Goal: Use online tool/utility: Utilize a website feature to perform a specific function

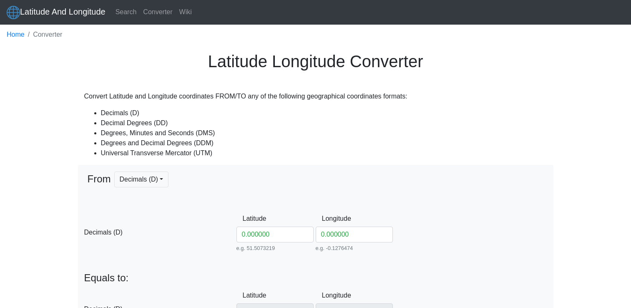
scroll to position [135, 0]
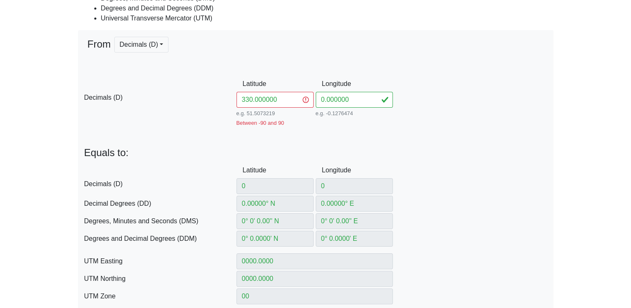
type input "33.000000"
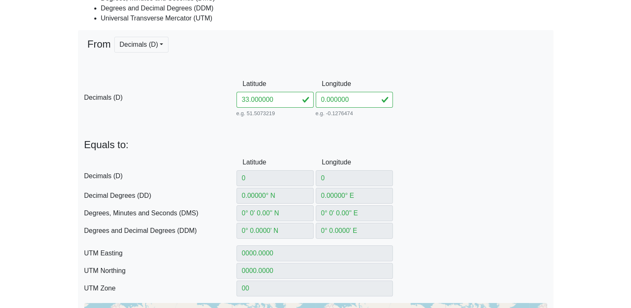
type input "30"
type input "30° N"
type input "0° W"
type input "30° 0' 0'' N"
type input "0° 0' 0'' E"
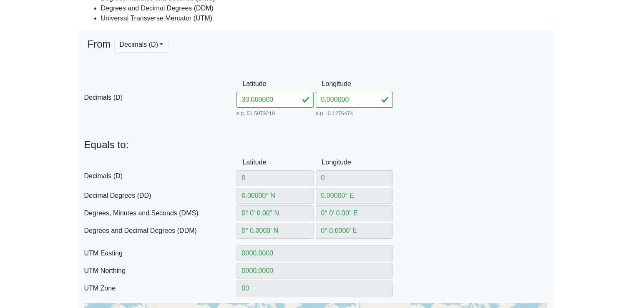
type input "30° 0' N"
type input "0° 0' W"
type input "210590.34675707167"
type input "3322575.904161542"
type input "31R"
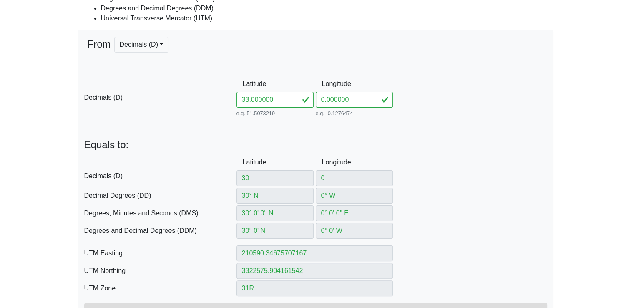
type input "33"
type input "33° N"
type input "33° 0' 0'' N"
type input "33° 0' N"
type input "219700.0104877958"
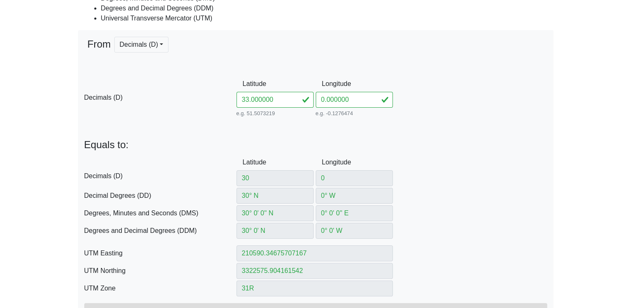
type input "3655285.854185264"
type input "31S"
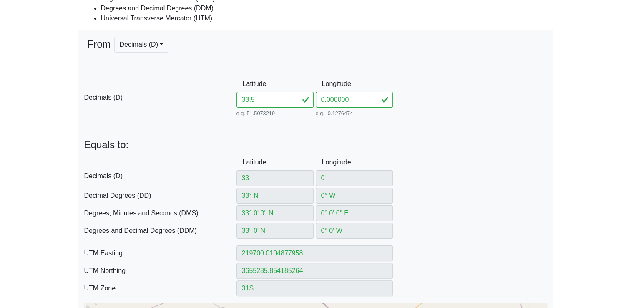
type input "33.58"
type input "33.5"
type input "33.5° N"
type input "33° 30' 0'' N"
type input "33° 30' N"
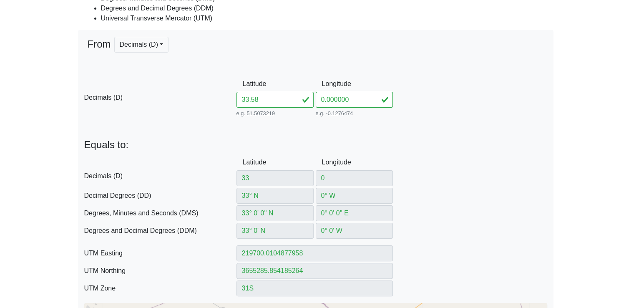
type input "221293.73425879702"
type input "3710748.6577372453"
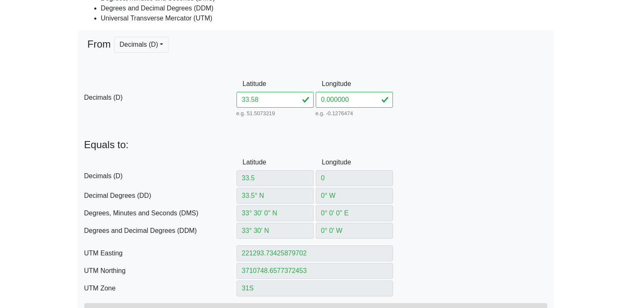
type input "33.58"
type input "33.58° N"
type input "33° 34' 48'' N"
type input "33° 34.8' N"
type input "221550.70482985274"
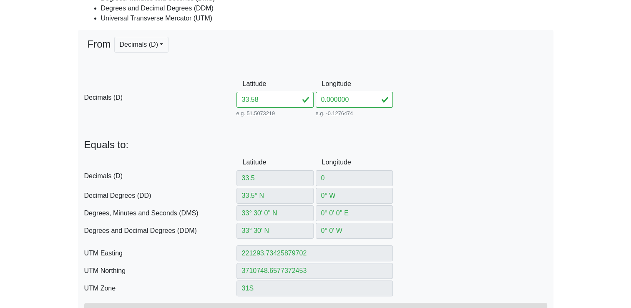
type input "3719623.0076902197"
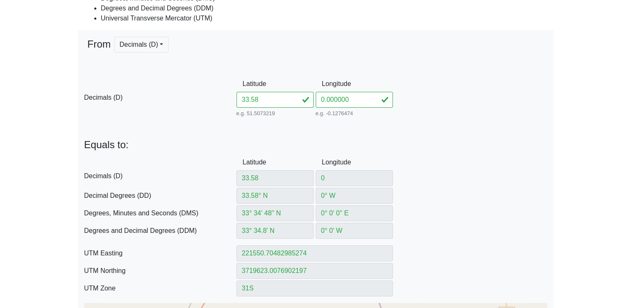
type input "33.58"
click at [351, 98] on input "0.000000" at bounding box center [354, 100] width 77 height 16
type input "0"
type input "1"
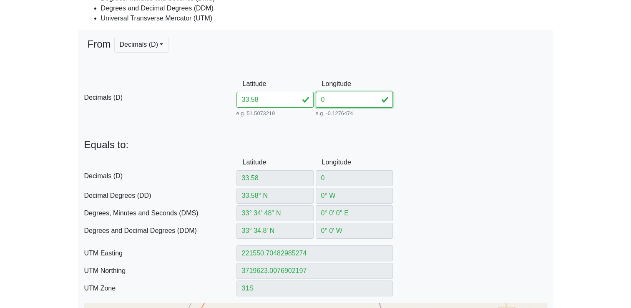
type input "1° E"
type input "1° 0' 0'' E"
type input "1° 0' E"
type input "314385.5646973518"
type input "3717381.054073802"
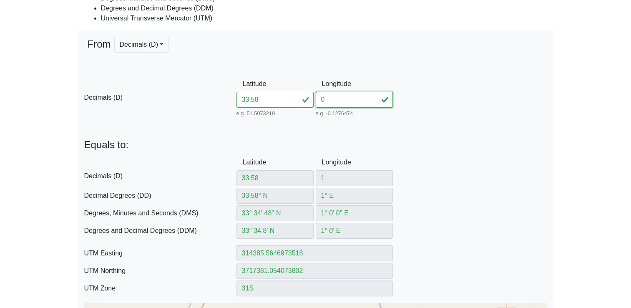
type input "0"
type input "0° W"
type input "0° 0' 0'' E"
type input "0° 0' W"
type input "221550.70482985274"
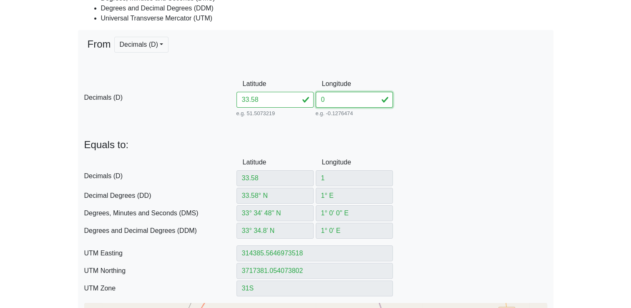
type input "3719623.0076902197"
type input "1280"
type input "10"
type input "10° E"
type input "10° 0' 0'' E"
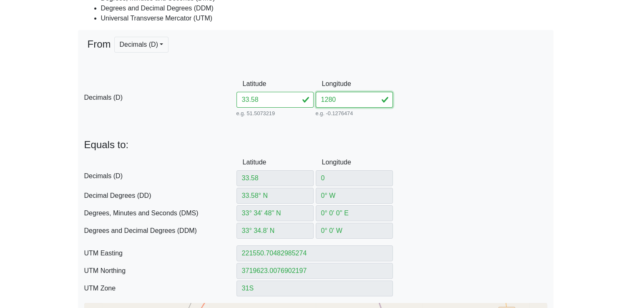
type input "10° 0' E"
type input "592801.6868836959"
type input "3716036.7541175"
type input "32S"
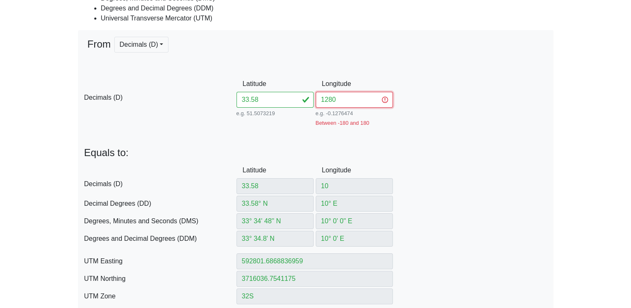
type input "120"
type input "120° E"
type input "120° 0' 0'' E"
type input "120° 0' E"
type input "221550.70482985087"
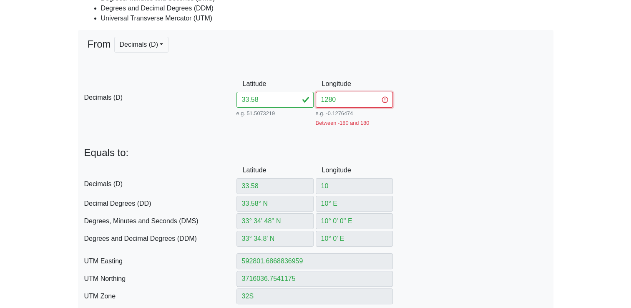
type input "3719623.0076902197"
type input "51S"
type input "128"
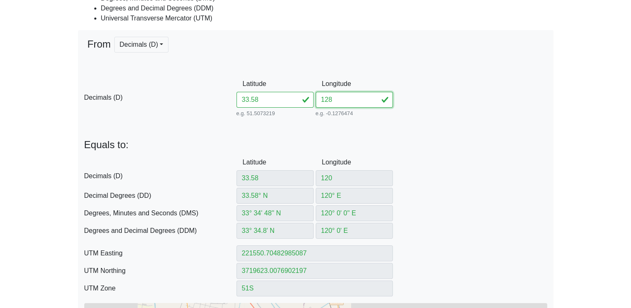
type input "128"
type input "128° E"
type input "128° 0' 0'' E"
type input "128° 0' E"
type input "407198.31311630504"
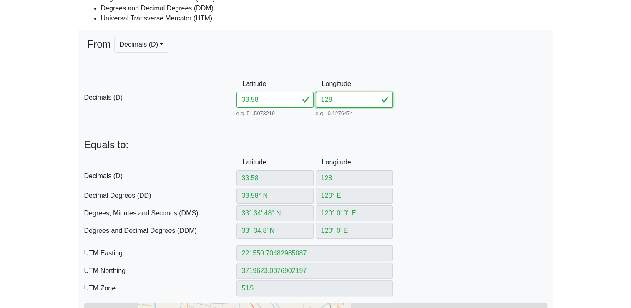
type input "3716036.7541175"
type input "52S"
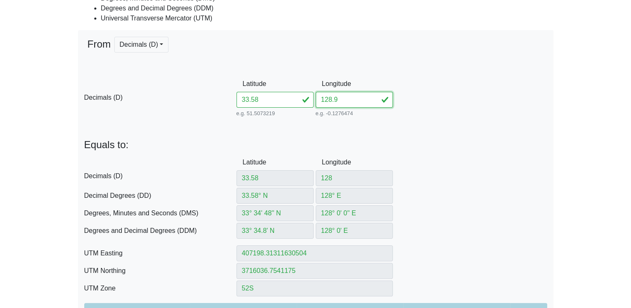
type input "128.94"
type input "128.9"
type input "128.9° E"
type input "128° 54' 0'' E"
type input "128° 54' E"
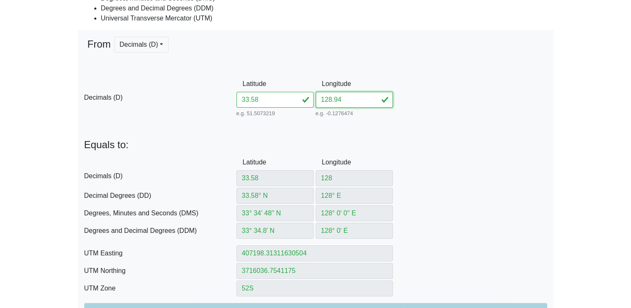
type input "490720.01386514795"
type input "3715593.2786158295"
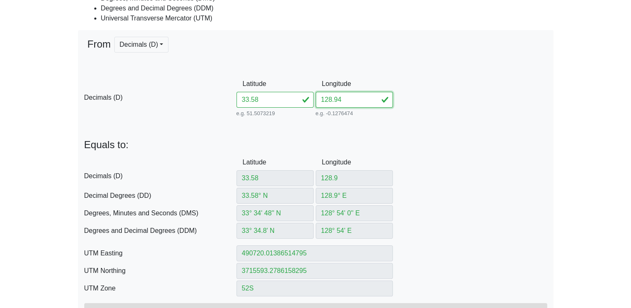
type input "128.94"
type input "128.94° E"
type input "128° 56' 24'' E"
type input "128° 56.4' E"
type input "494432.0090272121"
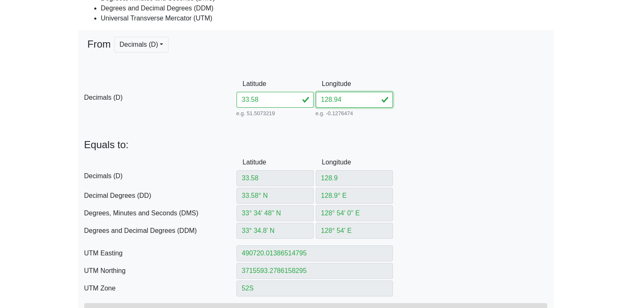
type input "3715590.4119350817"
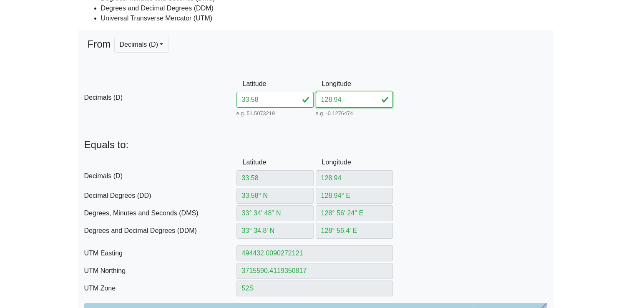
type input "128.94"
click at [256, 100] on input "33.58" at bounding box center [274, 100] width 77 height 16
type input "33.74"
click at [344, 101] on input "128.94" at bounding box center [354, 100] width 77 height 16
type input "129.14"
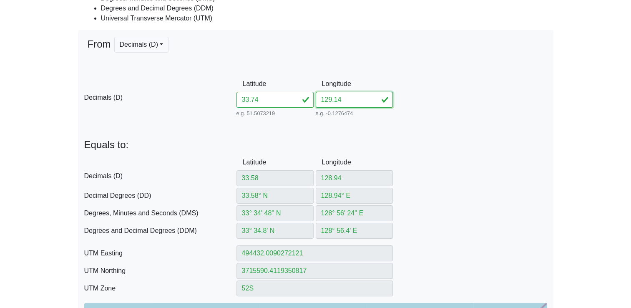
type input "33.7"
type input "33.7° N"
type input "33° 42' 0'' N"
type input "33° 42' N"
type input "494439.72727327124"
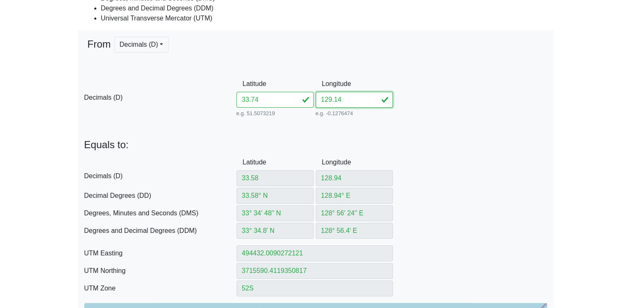
type input "3728894.998896352"
type input "33"
type input "33° N"
type input "33° 0' 0'' N"
type input "33° 0' N"
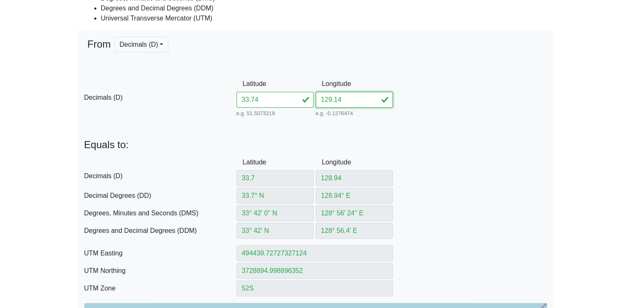
type input "494395.0495722356"
type input "3651288.5420986437"
type input "33.74"
type input "33.74° N"
type input "33° 44' 24'' N"
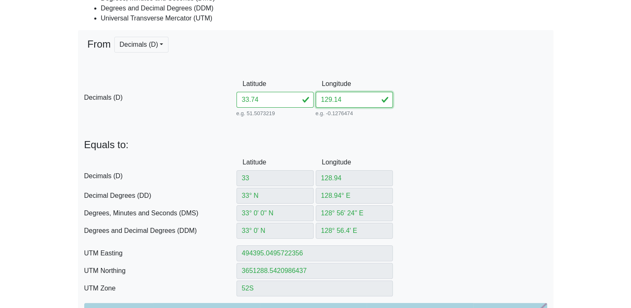
type input "33° 44.4' N"
type input "494442.3054518466"
type input "3733329.9187118183"
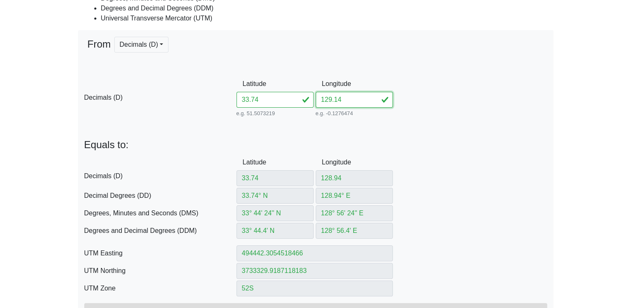
type input "33.74"
type input "128.9"
type input "33.74° N"
type input "128.9° E"
type input "33° 44' 24'' N"
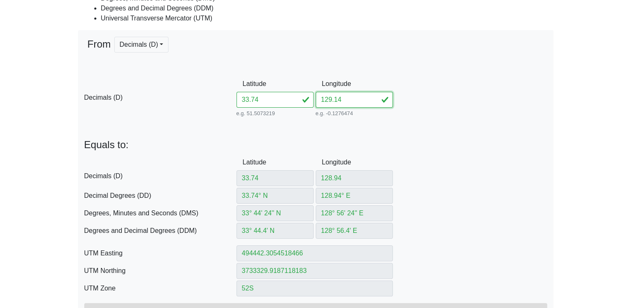
type input "128° 54' 0'' E"
type input "33° 44.4' N"
type input "128° 54' E"
type input "490737.17459063674"
type input "3733332.7921160166"
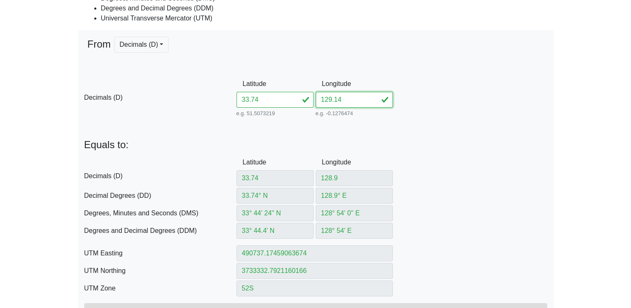
type input "12"
type input "12° E"
type input "12° 0' 0'' E"
type input "12° 0' E"
type input "222066.2757596866"
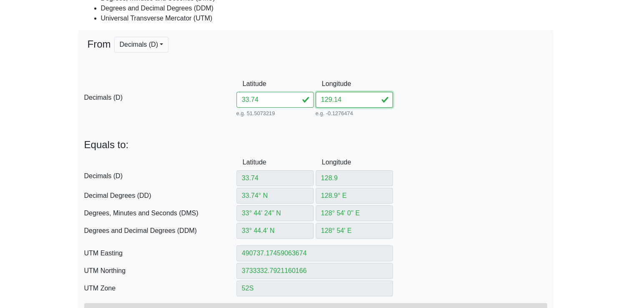
type input "3737371.9579547965"
type input "33S"
type input "129.1"
type input "129.1° E"
type input "129° 6' 0'' E"
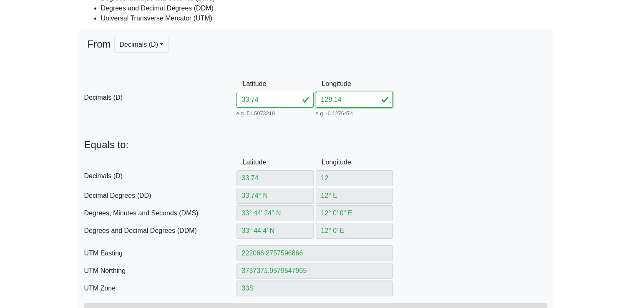
type input "129° 6' E"
type input "509262.82540936326"
type input "3733332.7921160166"
type input "52S"
type input "129.14"
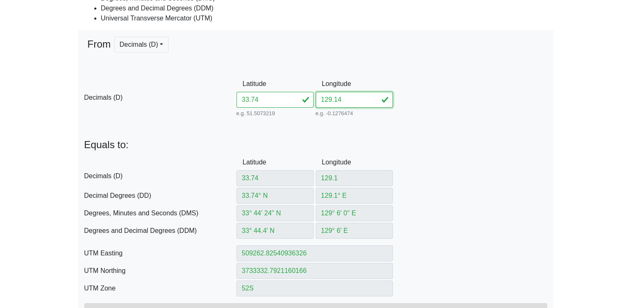
type input "129.14° E"
type input "129° 8' 24'' E"
type input "129° 8.4' E"
type input "512967.95801423263"
type input "3733337.1022278774"
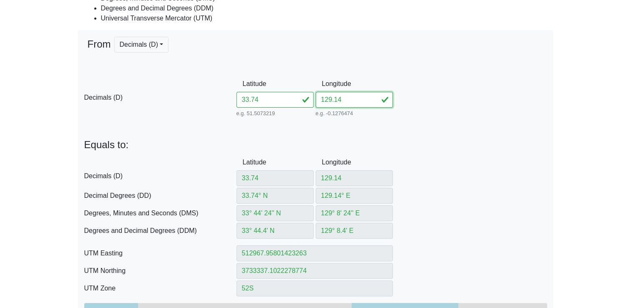
type input "129"
type input "129° E"
type input "129° 0' 0'' E"
type input "129° 0' E"
type input "500000"
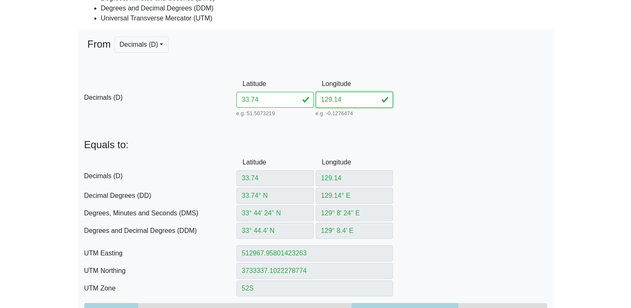
type input "3733328.302423261"
type input "129.14"
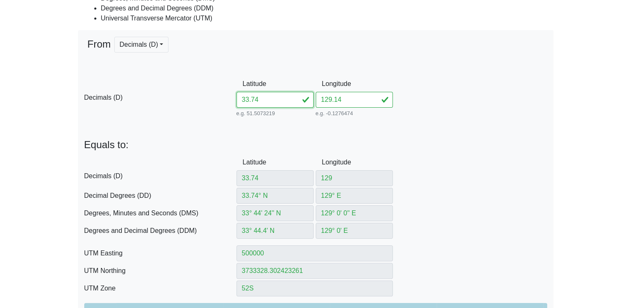
click at [256, 99] on input "33.74" at bounding box center [274, 100] width 77 height 16
type input "33.8"
type input "33.7"
type input "129.14"
type input "33.7° N"
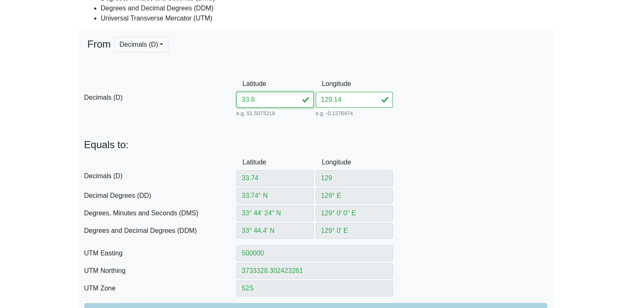
type input "129.14° E"
type input "33° 42' 0'' N"
type input "129° 8' 24'' E"
type input "33° 42' N"
type input "129° 8.4' E"
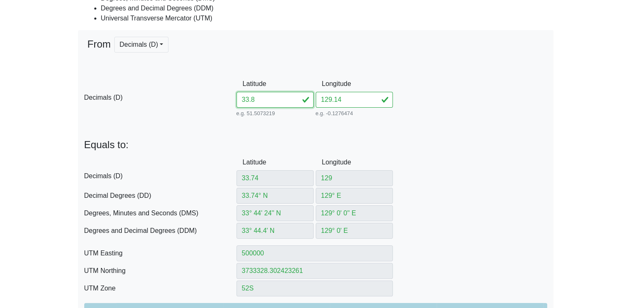
type input "512973.9737797817"
type input "3728902.1782312035"
type input "33"
type input "33° N"
type input "33° 0' 0'' N"
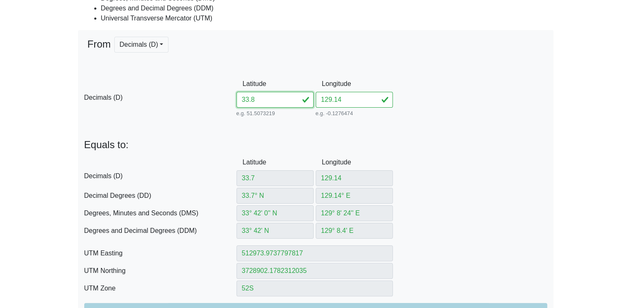
type input "33° 0' N"
type input "513078.22202121065"
type input "3651295.6460085255"
type input "33.83"
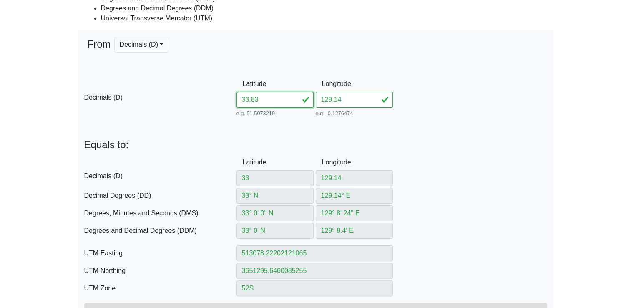
type input "33.8"
type input "33.8° N"
type input "33° 48' 0'' N"
type input "33° 48' N"
type input "512958.92249774694"
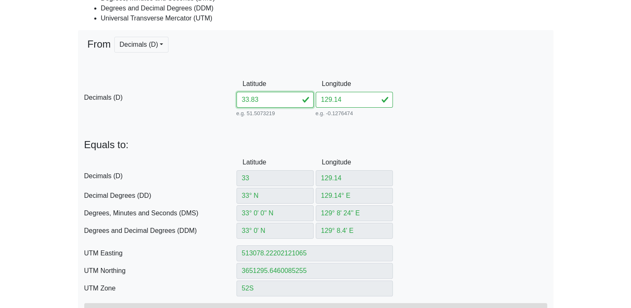
type input "3739989.5421567843"
type input "33.83"
type input "33.83° N"
type input "33° 49' 48'' N"
type input "33° 49.8' N"
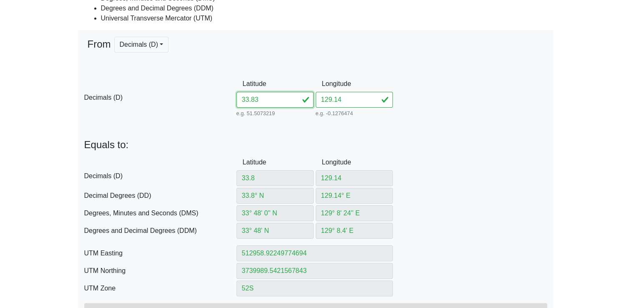
type input "512954.399401419"
type input "3743315.7864069603"
type input "33.83"
click at [343, 99] on input "129.14" at bounding box center [354, 100] width 77 height 16
type input "129"
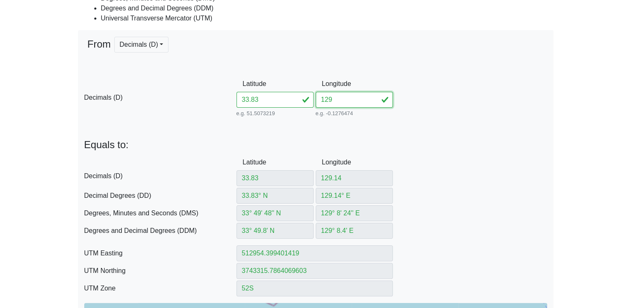
type input "129.1"
type input "129.1° E"
type input "129° 6' 0'' E"
type input "129° 6' E"
type input "509253.14070090535"
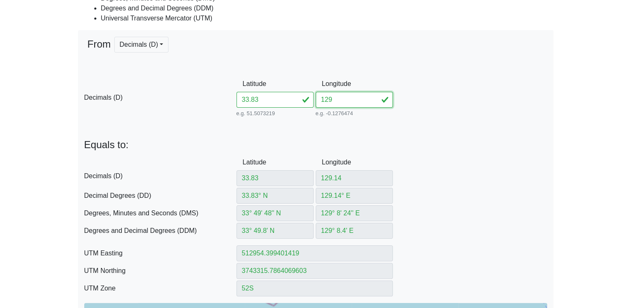
type input "3743311.4706811444"
type input "129.2"
type input "129"
type input "129° E"
type input "129° 0' 0'' E"
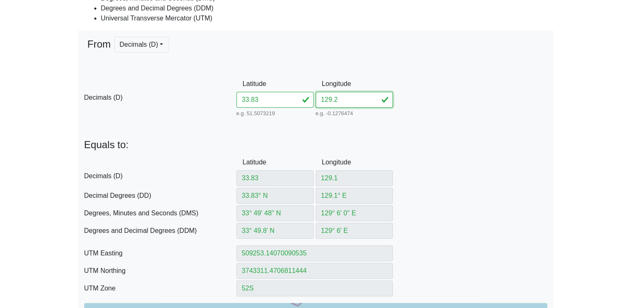
type input "129° 0' E"
type input "500000"
type input "3743306.975140508"
type input "129.25"
type input "129.2"
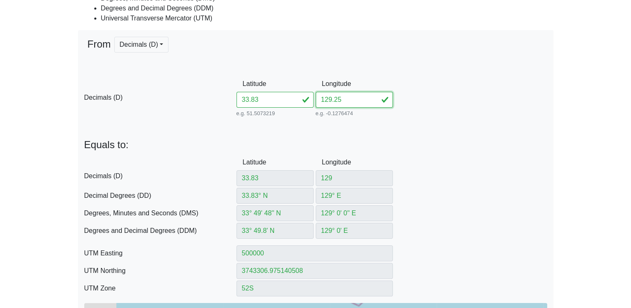
type input "129.2° E"
type input "129° 12' 0'' E"
type input "129° 12' E"
type input "518506.29220604856"
type input "3743324.957346453"
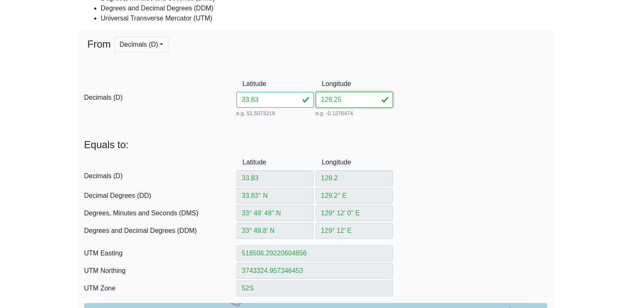
type input "129.25"
type input "129.25° E"
type input "129° 15' 0'' E"
type input "129° 15' E"
type input "523132.8753865013"
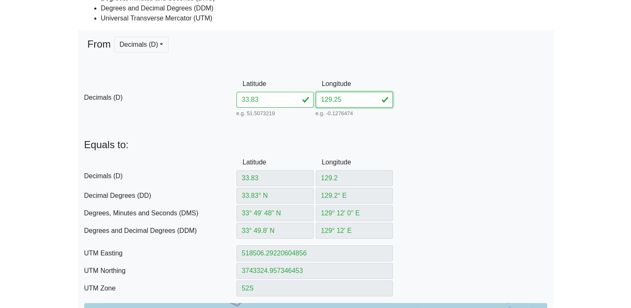
type input "3743335.0723881577"
type input "129.25"
click at [270, 99] on input "33.83" at bounding box center [274, 100] width 77 height 16
type input "33.89"
click at [344, 100] on input "129.25" at bounding box center [354, 100] width 77 height 16
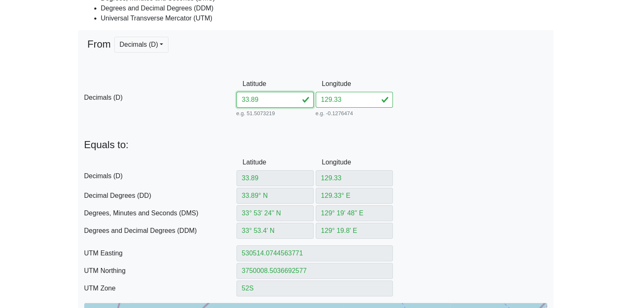
click at [267, 100] on input "33.89" at bounding box center [274, 100] width 77 height 16
click at [343, 100] on input "129.33" at bounding box center [354, 100] width 77 height 16
click at [260, 100] on input "33.92" at bounding box center [274, 100] width 77 height 16
click at [346, 98] on input "129.37" at bounding box center [354, 100] width 77 height 16
click at [270, 101] on input "33.94" at bounding box center [274, 100] width 77 height 16
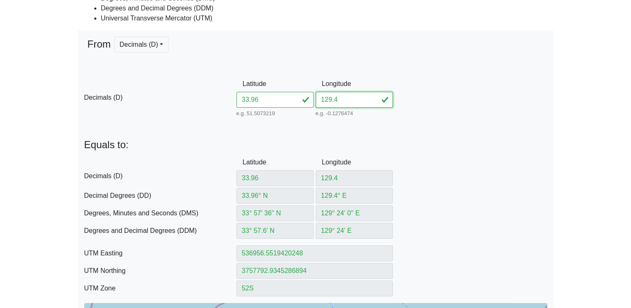
click at [344, 100] on input "129.4" at bounding box center [354, 100] width 77 height 16
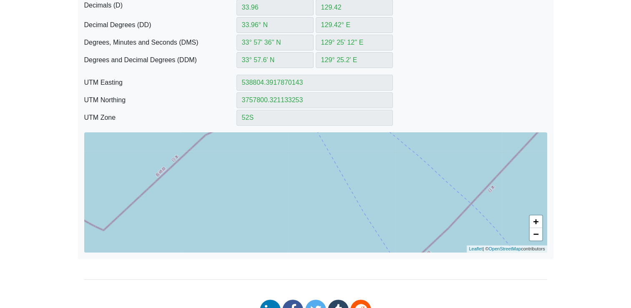
scroll to position [306, 0]
click at [537, 235] on link "−" at bounding box center [536, 233] width 13 height 13
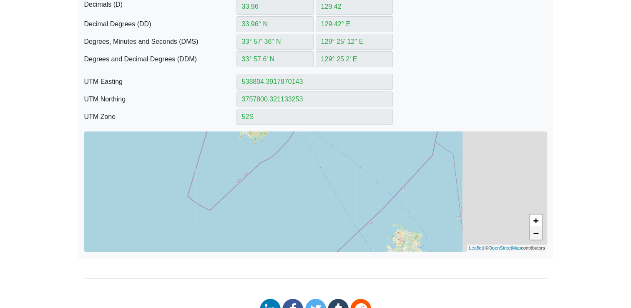
click at [537, 235] on link "−" at bounding box center [536, 233] width 13 height 13
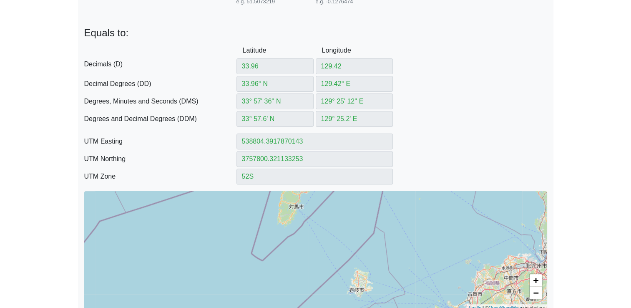
scroll to position [246, 0]
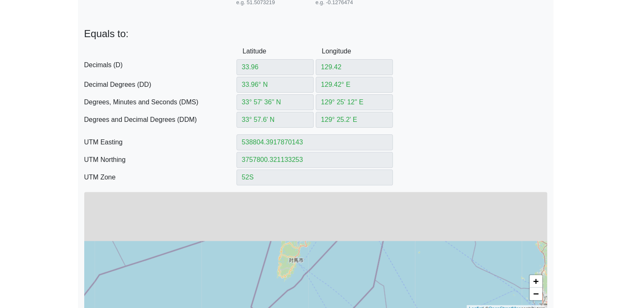
drag, startPoint x: 439, startPoint y: 208, endPoint x: 438, endPoint y: 263, distance: 54.6
click at [438, 263] on div "+ − Leaflet | © OpenStreetMap contributors" at bounding box center [315, 252] width 463 height 120
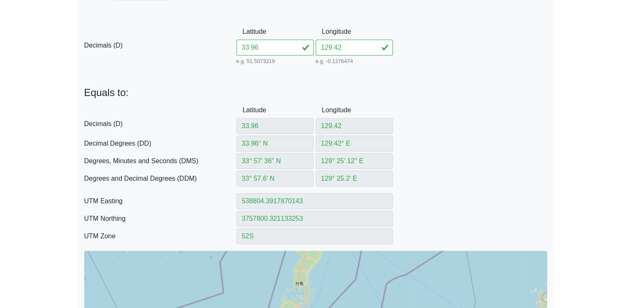
scroll to position [185, 0]
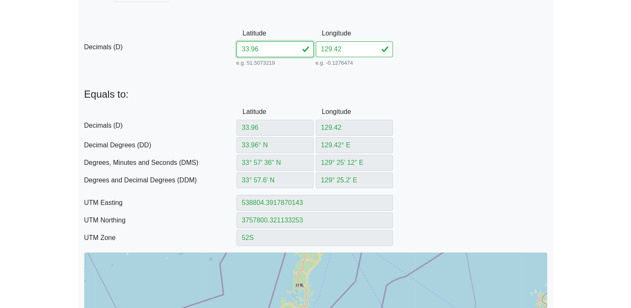
click at [264, 50] on input "33.96" at bounding box center [274, 49] width 77 height 16
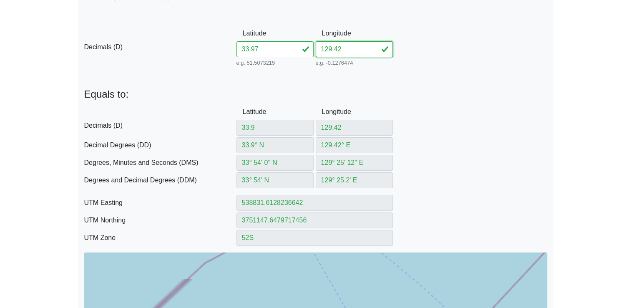
click at [345, 50] on input "129.42" at bounding box center [354, 49] width 77 height 16
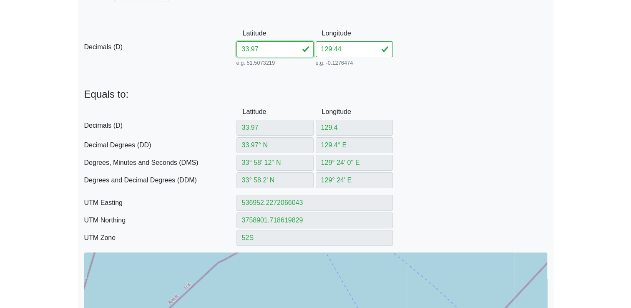
click at [274, 47] on input "33.97" at bounding box center [274, 49] width 77 height 16
click at [347, 50] on input "129.44" at bounding box center [354, 49] width 77 height 16
click at [266, 51] on input "33.99" at bounding box center [274, 49] width 77 height 16
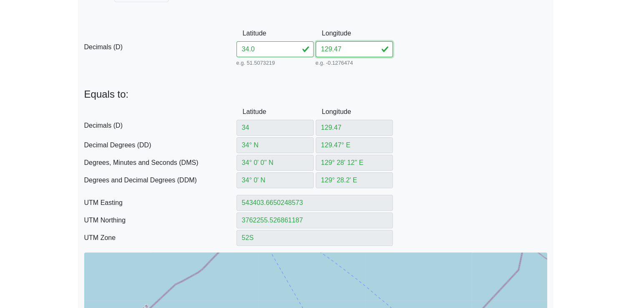
click at [345, 50] on input "129.47" at bounding box center [354, 49] width 77 height 16
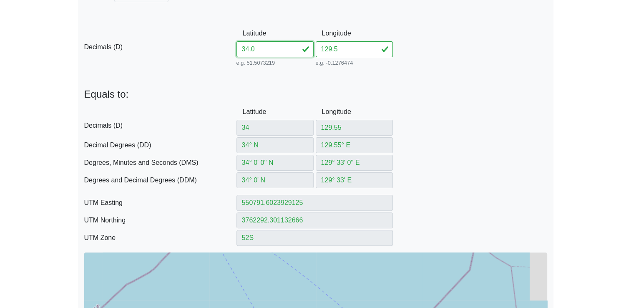
click at [263, 49] on input "34.0" at bounding box center [274, 49] width 77 height 16
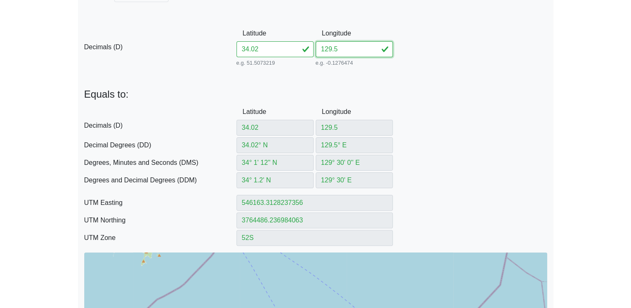
click at [349, 51] on input "129.5" at bounding box center [354, 49] width 77 height 16
click at [274, 48] on input "34.02" at bounding box center [274, 49] width 77 height 16
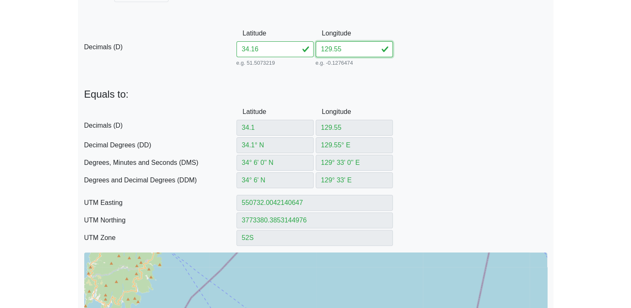
click at [356, 50] on input "129.55" at bounding box center [354, 49] width 77 height 16
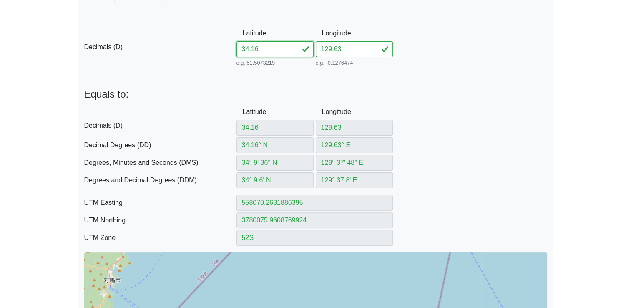
click at [271, 48] on input "34.16" at bounding box center [274, 49] width 77 height 16
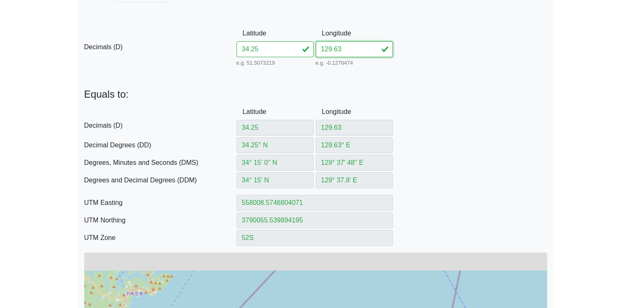
click at [351, 52] on input "129.63" at bounding box center [354, 49] width 77 height 16
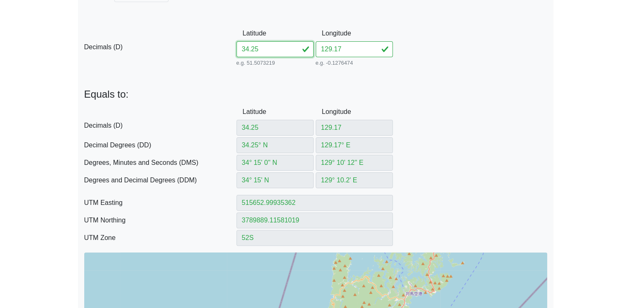
click at [271, 46] on input "34.25" at bounding box center [274, 49] width 77 height 16
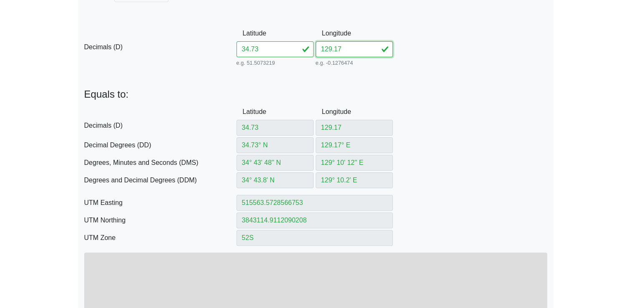
click at [347, 49] on input "129.17" at bounding box center [354, 49] width 77 height 16
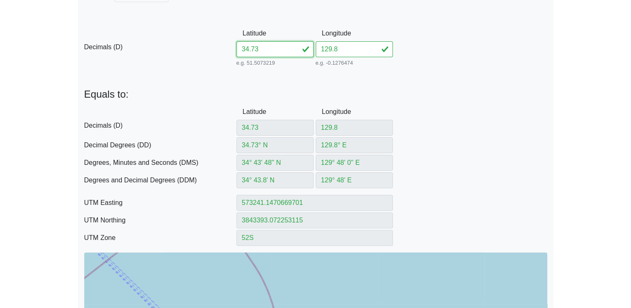
click at [276, 48] on input "34.73" at bounding box center [274, 49] width 77 height 16
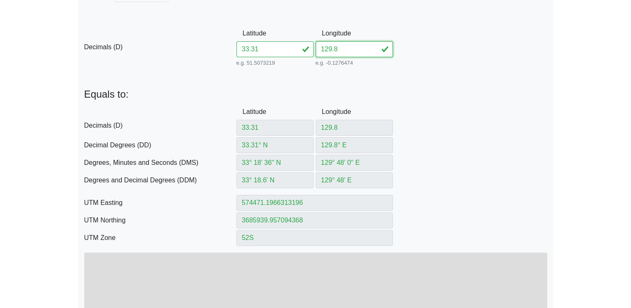
click at [341, 50] on input "129.8" at bounding box center [354, 49] width 77 height 16
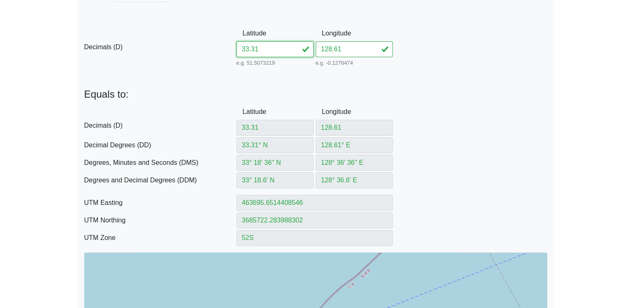
click at [259, 49] on input "33.31" at bounding box center [274, 49] width 77 height 16
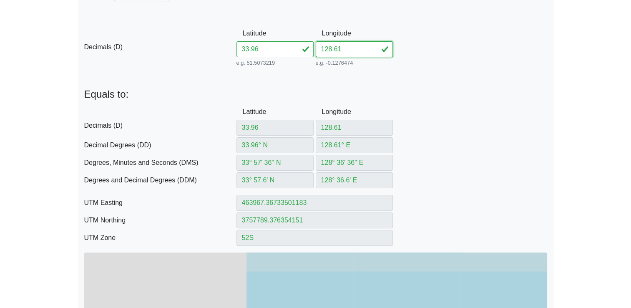
click at [349, 48] on input "128.61" at bounding box center [354, 49] width 77 height 16
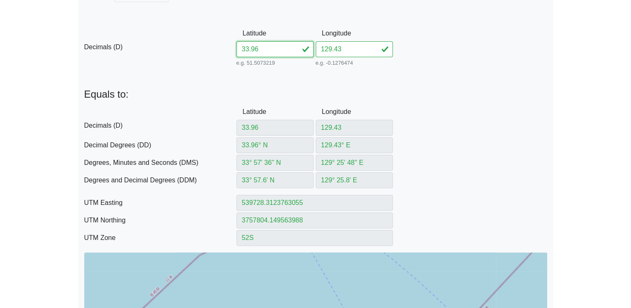
click at [274, 48] on input "33.96" at bounding box center [274, 49] width 77 height 16
click at [347, 50] on input "129.43" at bounding box center [354, 49] width 77 height 16
click at [275, 53] on input "34.02" at bounding box center [274, 49] width 77 height 16
click at [354, 51] on input "129.51" at bounding box center [354, 49] width 77 height 16
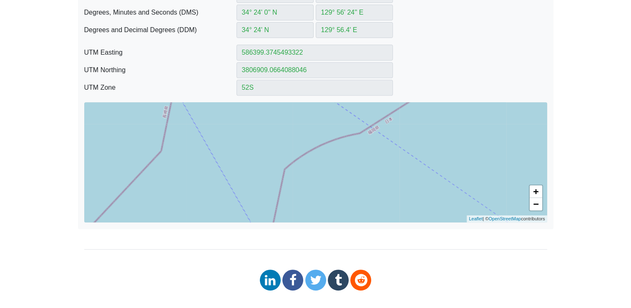
scroll to position [337, 0]
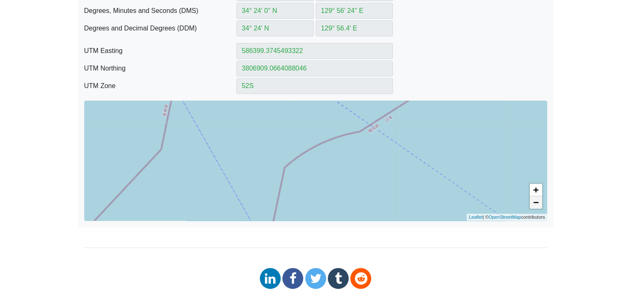
click at [539, 205] on link "−" at bounding box center [536, 202] width 13 height 13
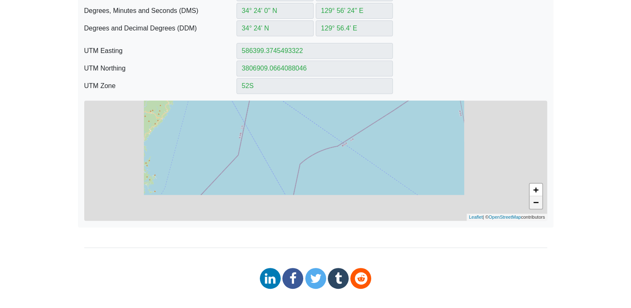
click at [539, 205] on link "−" at bounding box center [536, 202] width 13 height 13
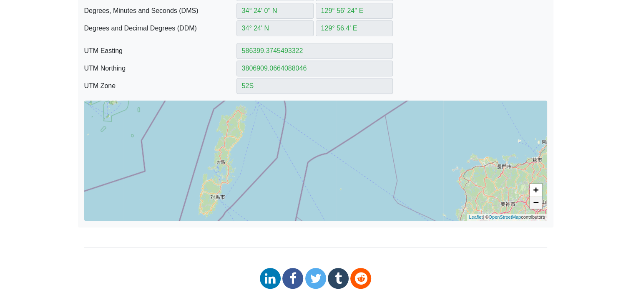
click at [539, 205] on link "−" at bounding box center [536, 202] width 13 height 13
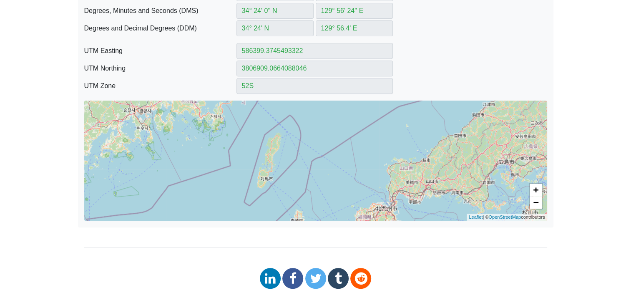
drag, startPoint x: 295, startPoint y: 169, endPoint x: 301, endPoint y: 186, distance: 18.1
click at [301, 186] on div "+ − Leaflet | © OpenStreetMap contributors" at bounding box center [315, 160] width 463 height 120
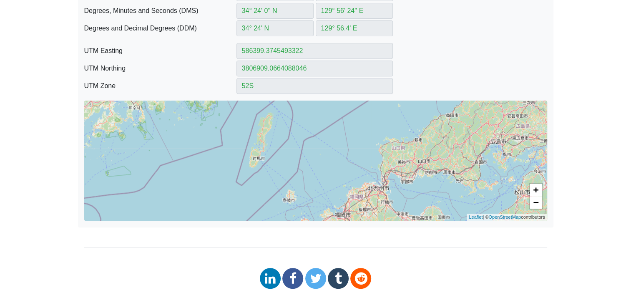
drag, startPoint x: 313, startPoint y: 146, endPoint x: 304, endPoint y: 128, distance: 20.2
click at [304, 128] on div "+ − Leaflet | © OpenStreetMap contributors" at bounding box center [315, 160] width 463 height 120
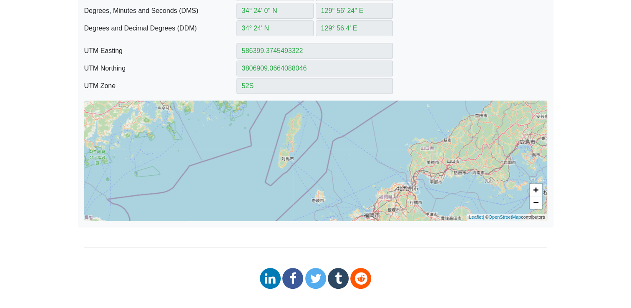
drag, startPoint x: 291, startPoint y: 168, endPoint x: 323, endPoint y: 164, distance: 32.3
click at [323, 164] on div "+ − Leaflet | © OpenStreetMap contributors" at bounding box center [315, 160] width 463 height 120
